Goal: Task Accomplishment & Management: Manage account settings

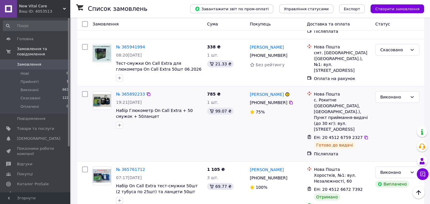
scroll to position [352, 0]
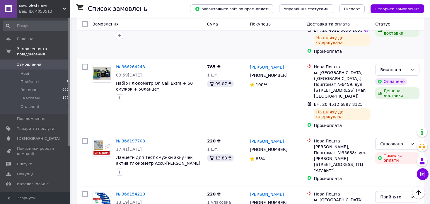
scroll to position [88, 0]
